Goal: Task Accomplishment & Management: Manage account settings

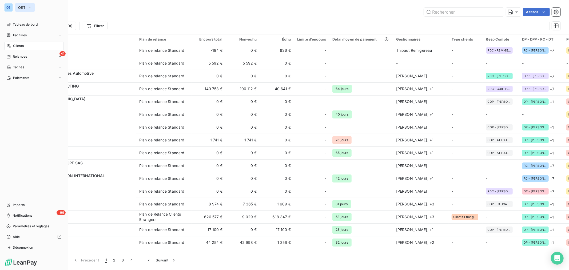
click at [28, 6] on icon "button" at bounding box center [29, 7] width 4 height 5
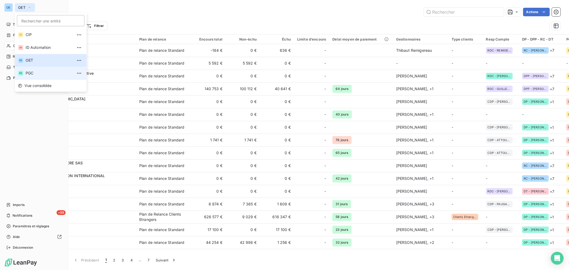
click at [33, 73] on span "PGC" at bounding box center [49, 72] width 47 height 5
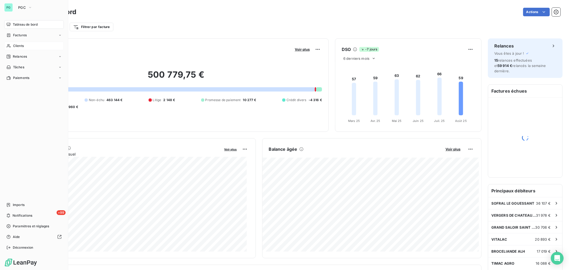
click at [14, 46] on span "Clients" at bounding box center [18, 45] width 11 height 5
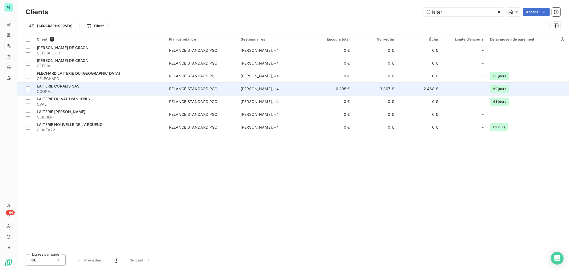
type input "laiter"
click at [419, 91] on td "2 468 €" at bounding box center [419, 88] width 44 height 13
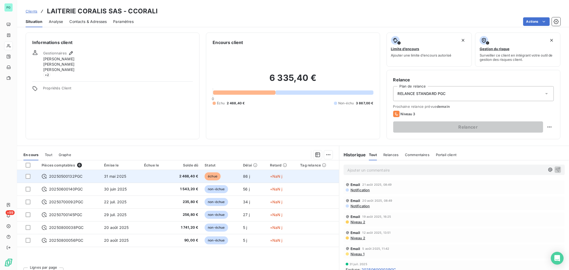
click at [224, 175] on td "échue" at bounding box center [220, 176] width 38 height 13
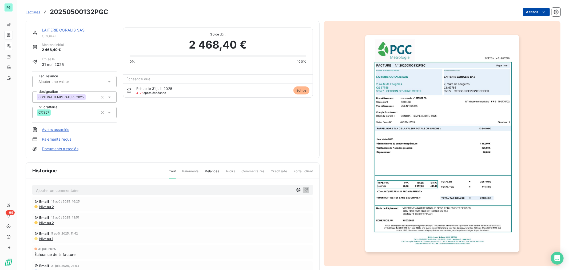
click at [533, 11] on html "PG +99 Factures 20250500132PGC Actions LAITERIE CORALIS SAS CCORALI Montant ini…" at bounding box center [284, 135] width 569 height 270
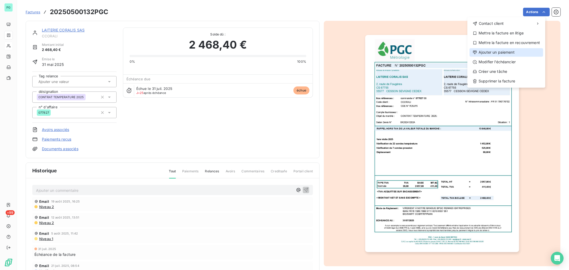
click at [514, 51] on div "Ajouter un paiement" at bounding box center [506, 52] width 74 height 9
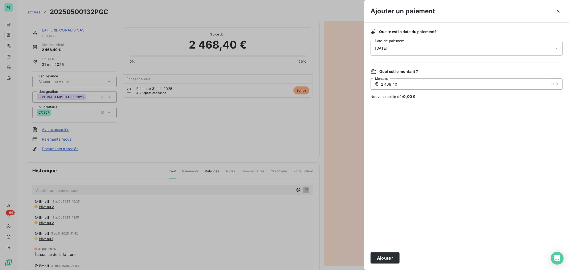
click at [554, 47] on icon at bounding box center [556, 48] width 5 height 5
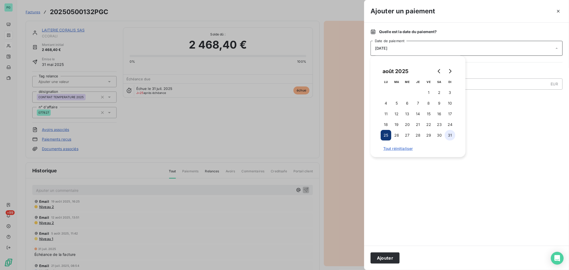
click at [447, 134] on button "31" at bounding box center [450, 135] width 11 height 11
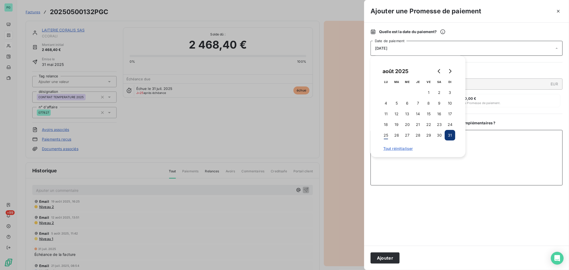
click at [478, 163] on textarea "Ajouter un commentaire ( facultatif )" at bounding box center [466, 157] width 192 height 55
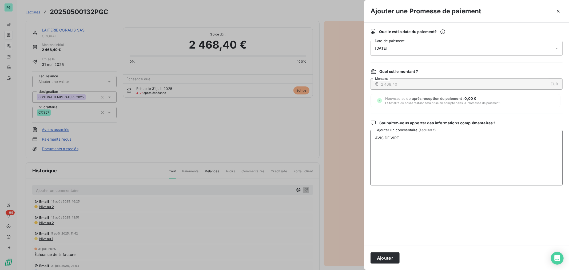
type textarea "AVIS DE VIRT"
click at [391, 258] on button "Ajouter" at bounding box center [384, 257] width 29 height 11
